Goal: Navigation & Orientation: Go to known website

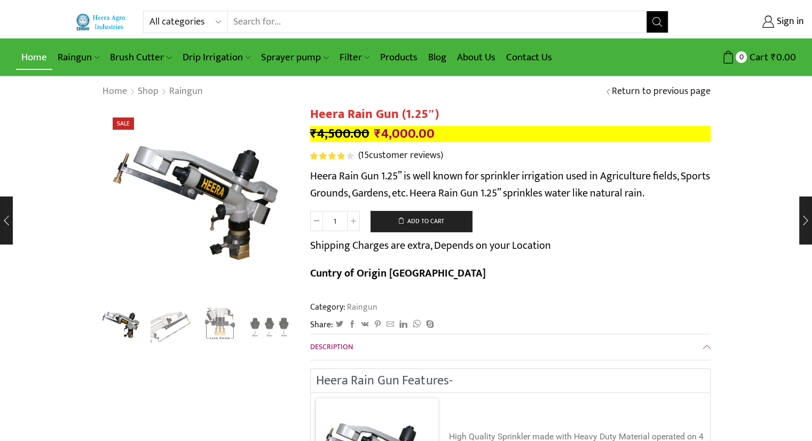
click at [38, 58] on link "Home" at bounding box center [34, 57] width 36 height 25
click at [21, 51] on link "Home" at bounding box center [34, 57] width 36 height 25
